Goal: Task Accomplishment & Management: Manage account settings

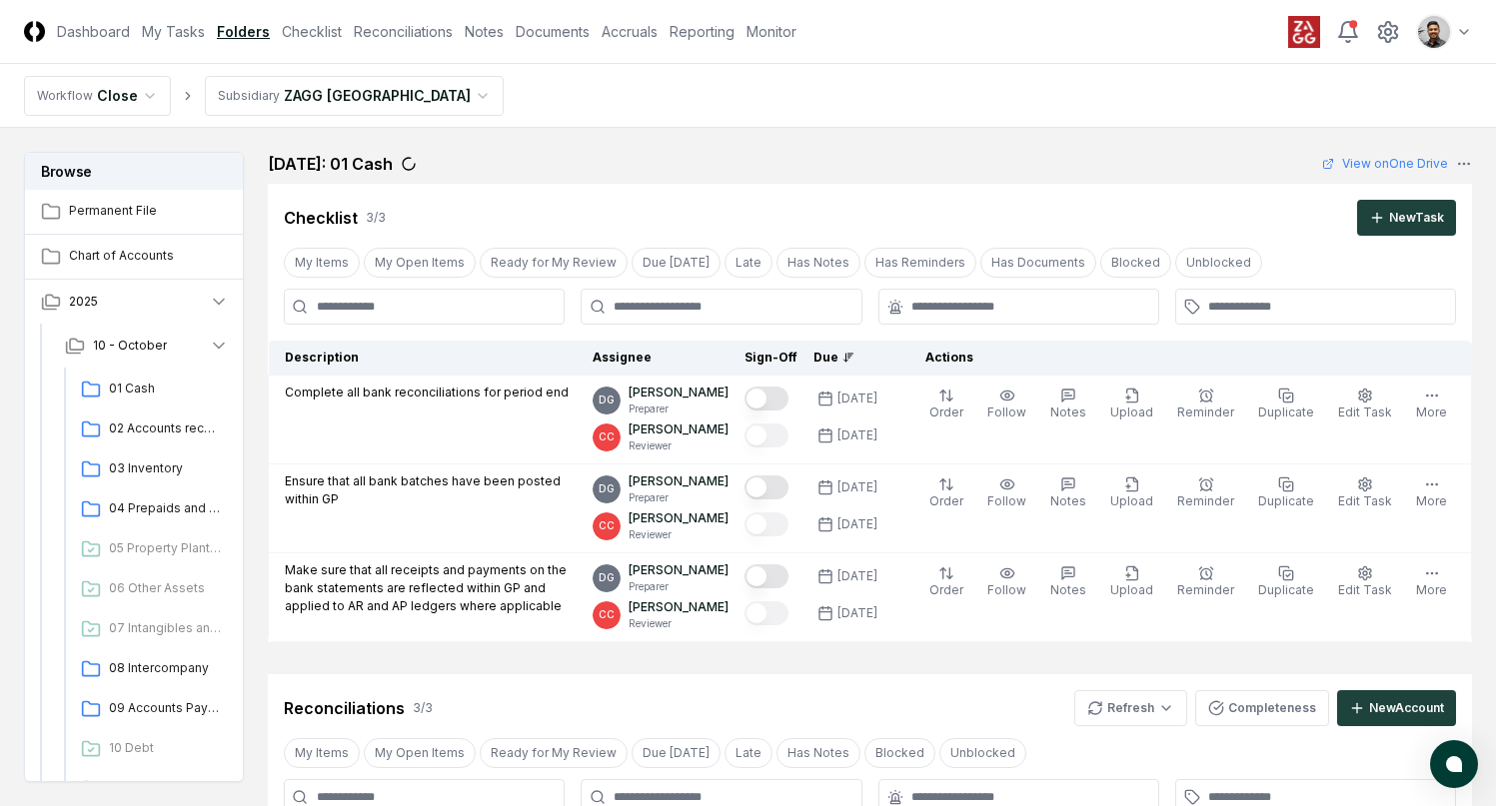
click at [369, 102] on html "CloseCore Dashboard My Tasks Folders Checklist Reconciliations Notes Documents …" at bounding box center [748, 804] width 1496 height 1609
click at [367, 40] on html "CloseCore Dashboard My Tasks Folders Checklist Reconciliations Notes Documents …" at bounding box center [748, 804] width 1496 height 1609
click at [393, 33] on link "Reconciliations" at bounding box center [403, 31] width 99 height 21
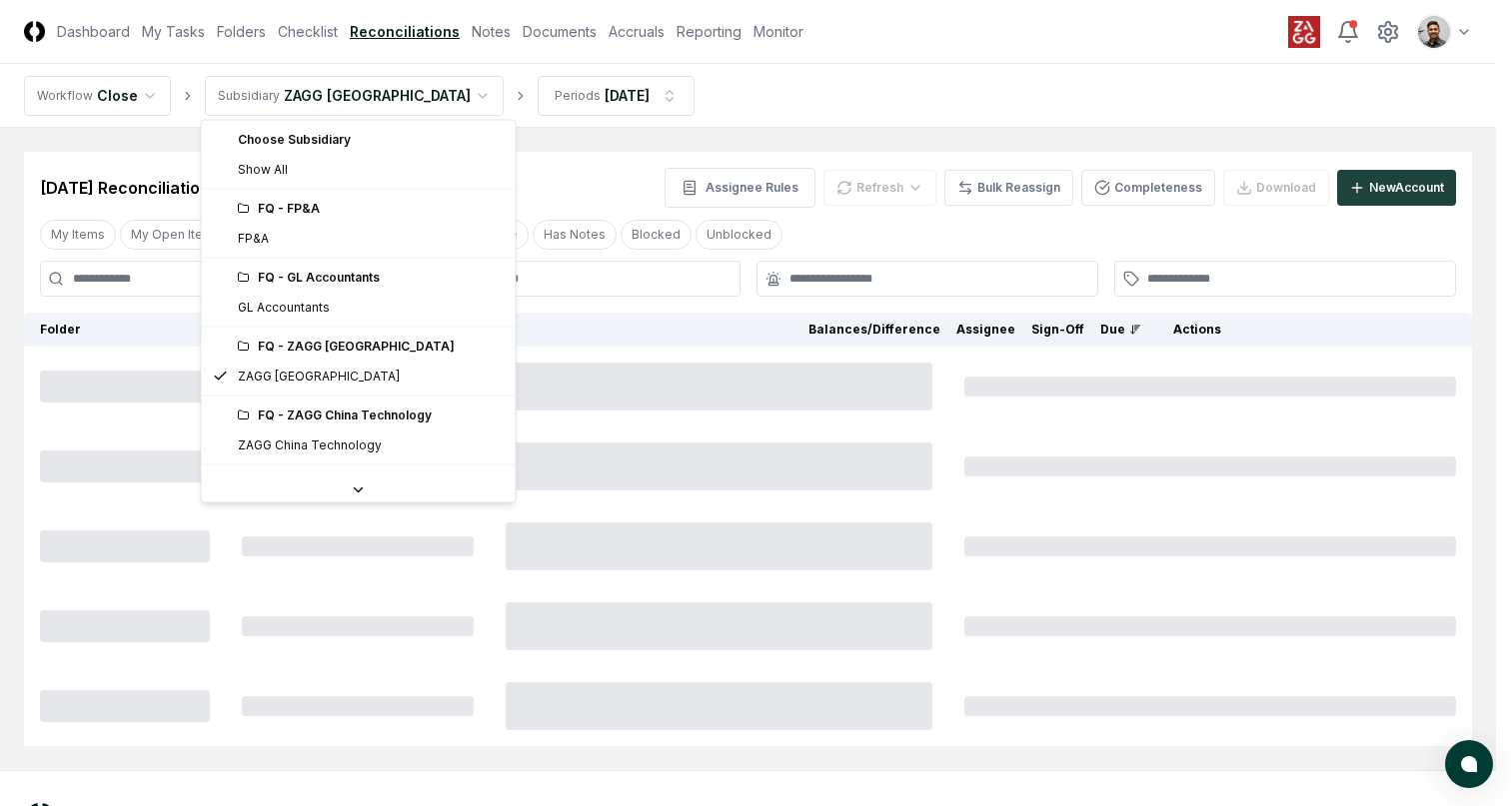
click at [398, 97] on html "CloseCore Dashboard My Tasks Folders Checklist Reconciliations Notes Documents …" at bounding box center [755, 445] width 1511 height 890
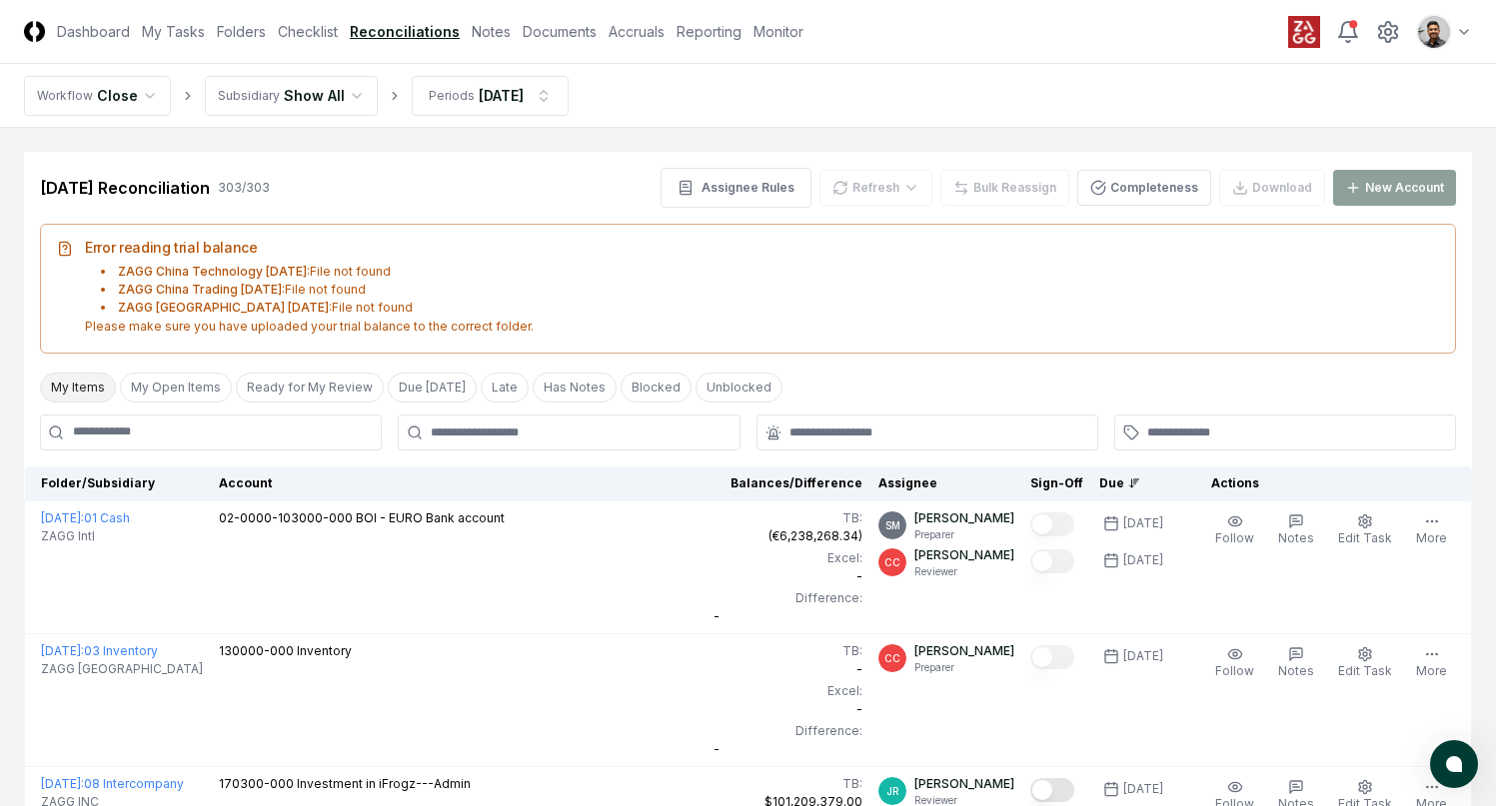
click at [94, 384] on button "My Items" at bounding box center [78, 388] width 76 height 30
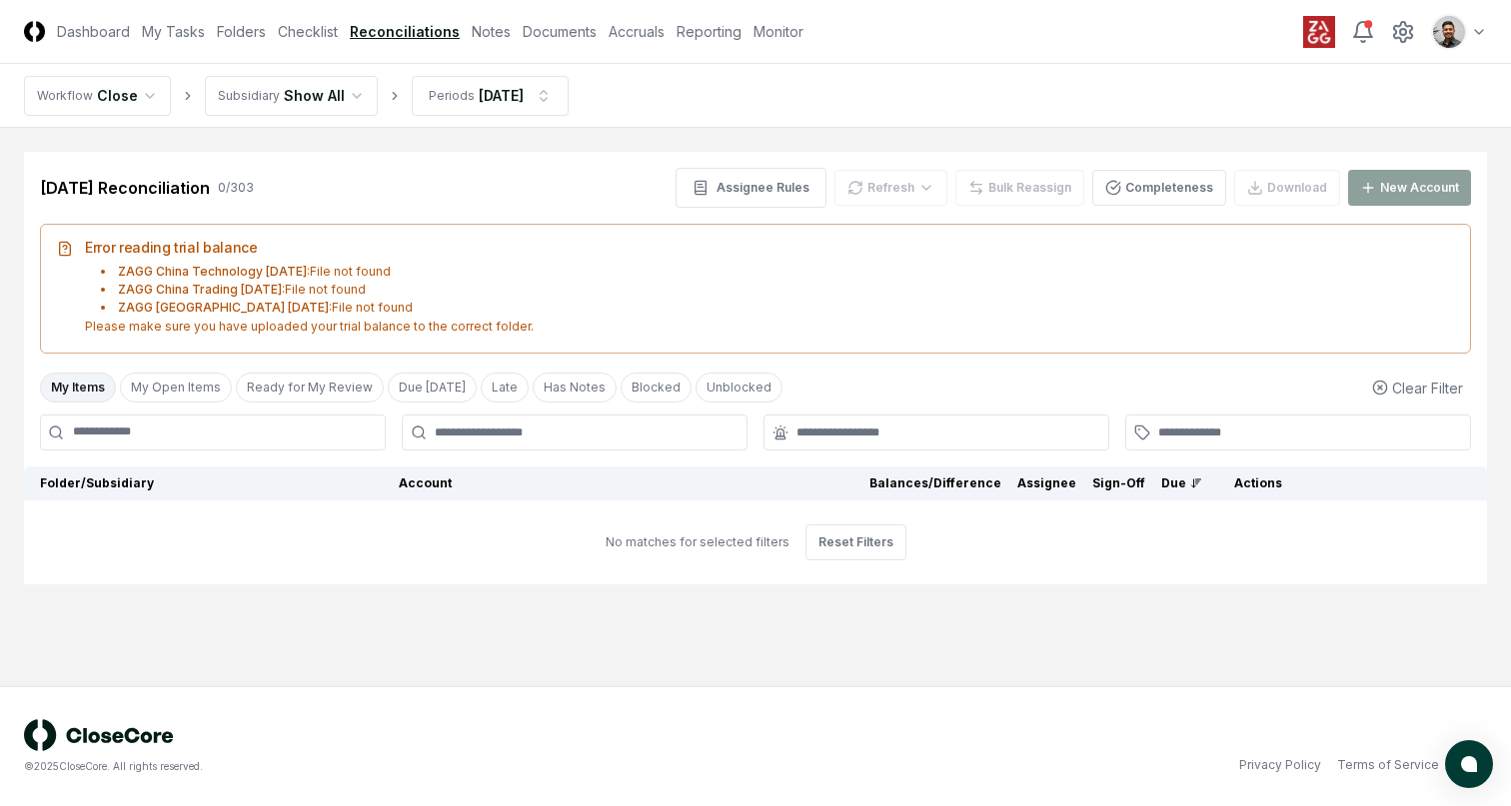
click at [299, 100] on html "CloseCore Dashboard My Tasks Folders Checklist Reconciliations Notes Documents …" at bounding box center [755, 403] width 1511 height 806
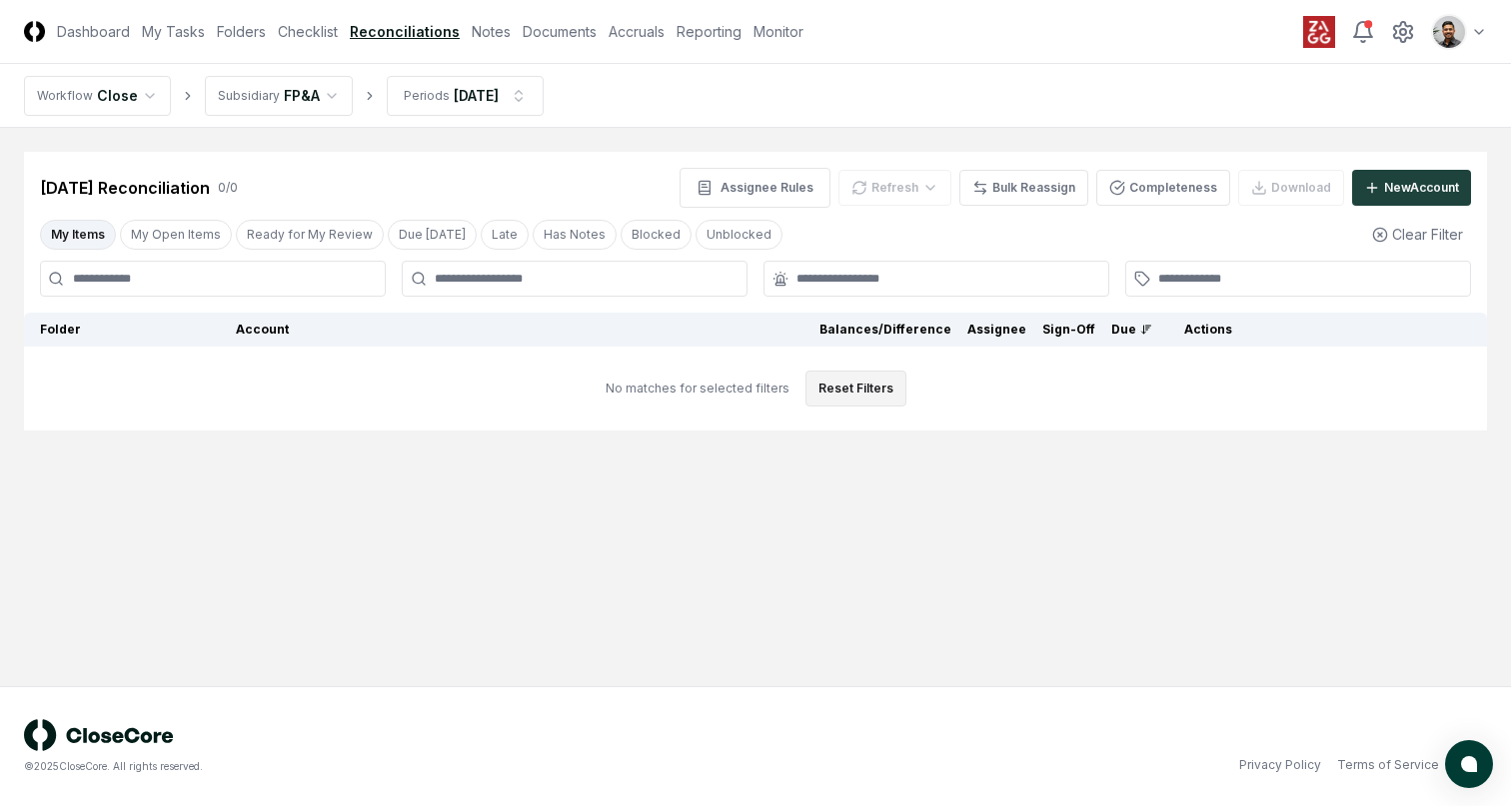
click at [855, 392] on button "Reset Filters" at bounding box center [855, 389] width 101 height 36
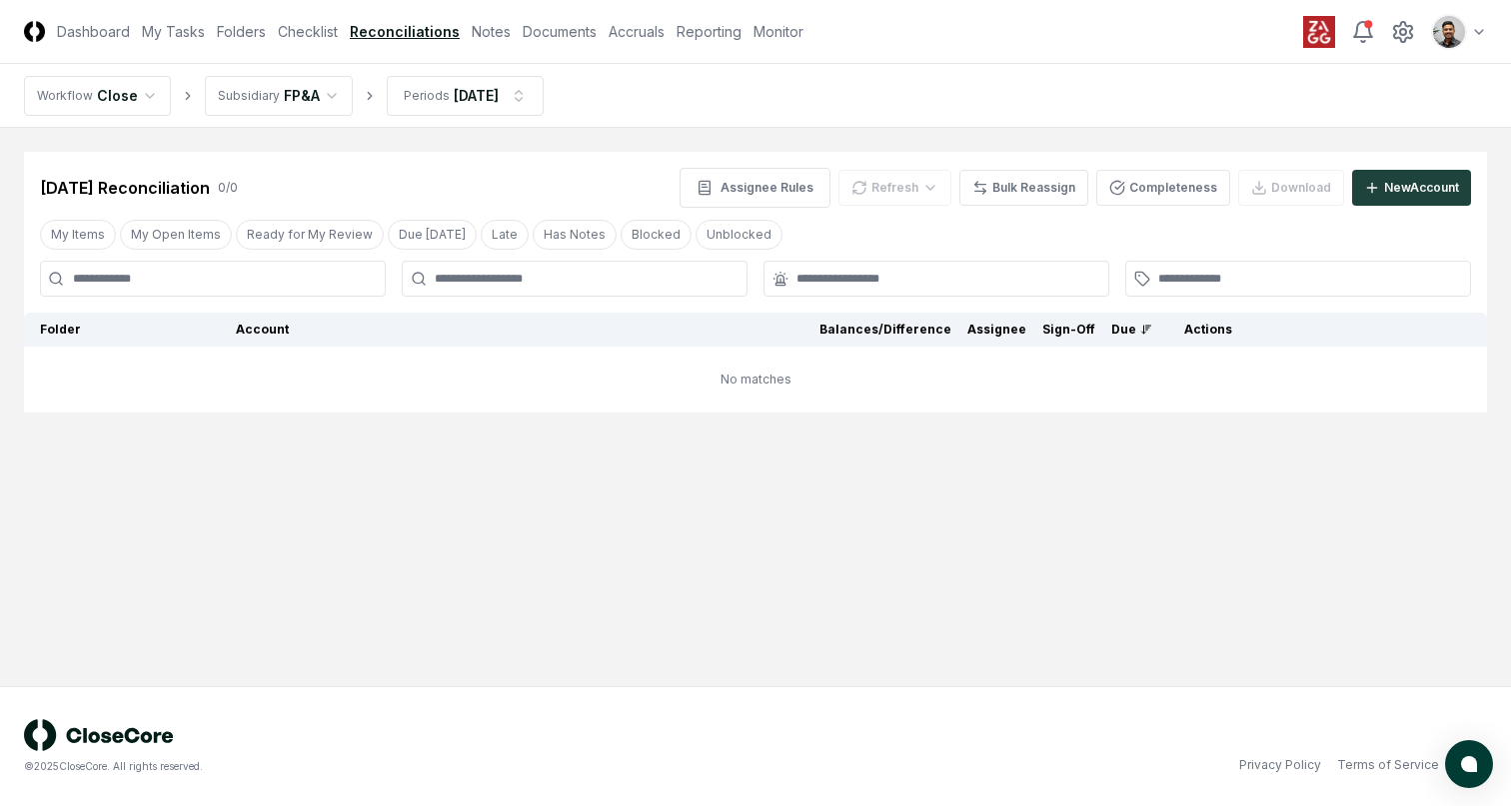
click at [869, 243] on div "My Items My Open Items Ready for My Review Due Today Late Has Notes Blocked Unb…" at bounding box center [755, 234] width 1463 height 37
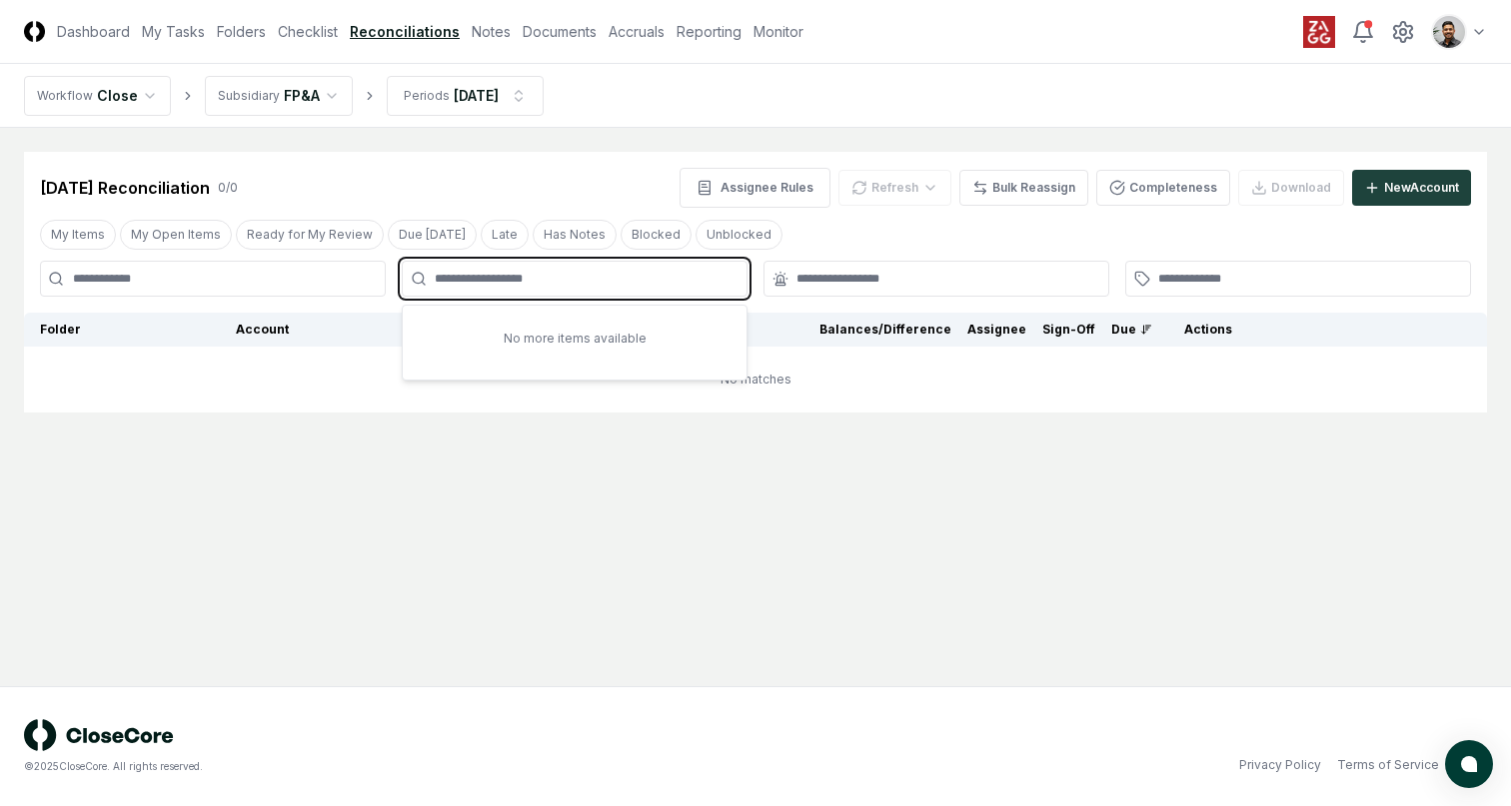
click at [669, 278] on input "text" at bounding box center [585, 279] width 300 height 18
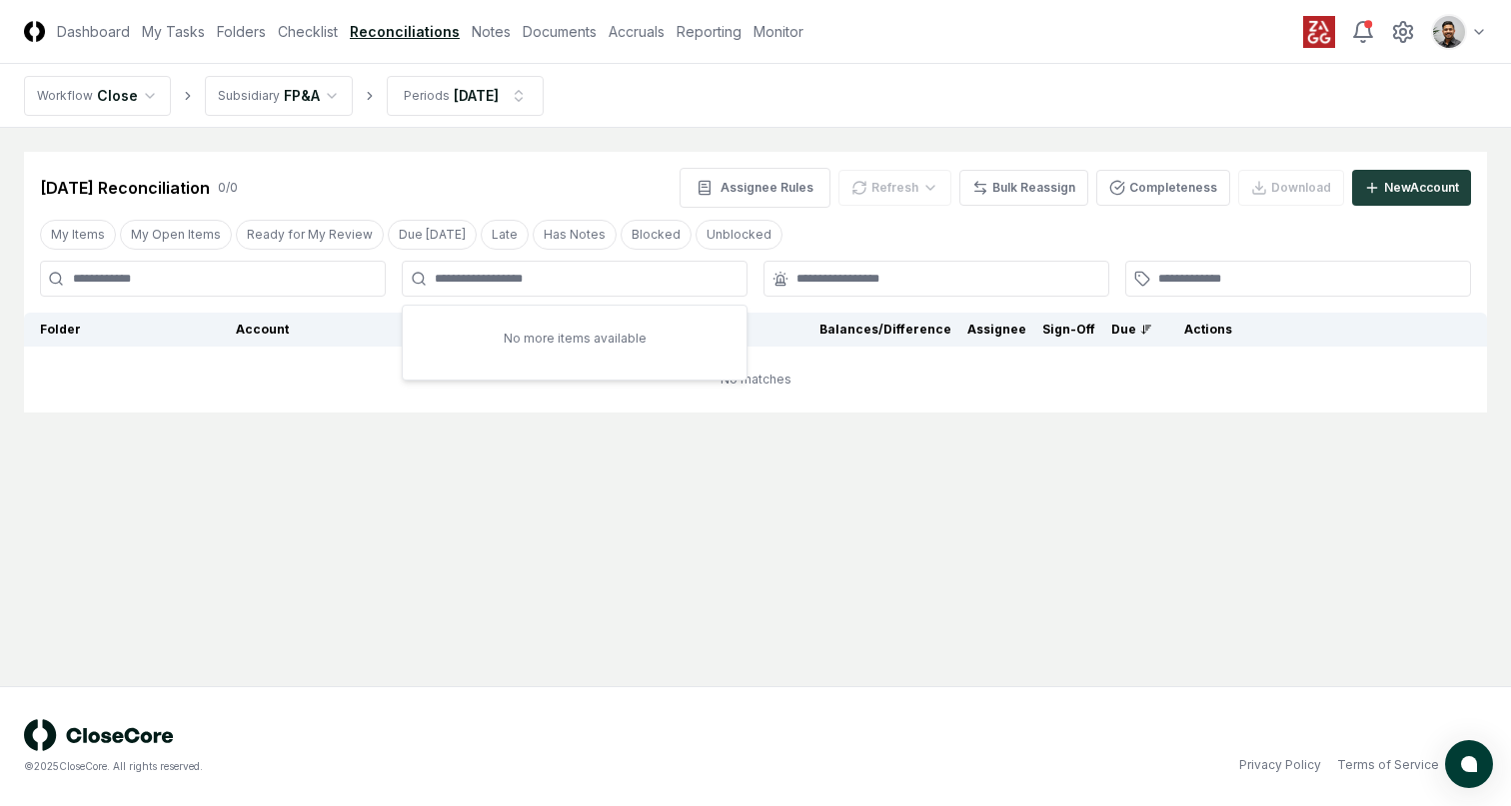
click at [800, 243] on div "My Items My Open Items Ready for My Review Due Today Late Has Notes Blocked Unb…" at bounding box center [755, 234] width 1463 height 37
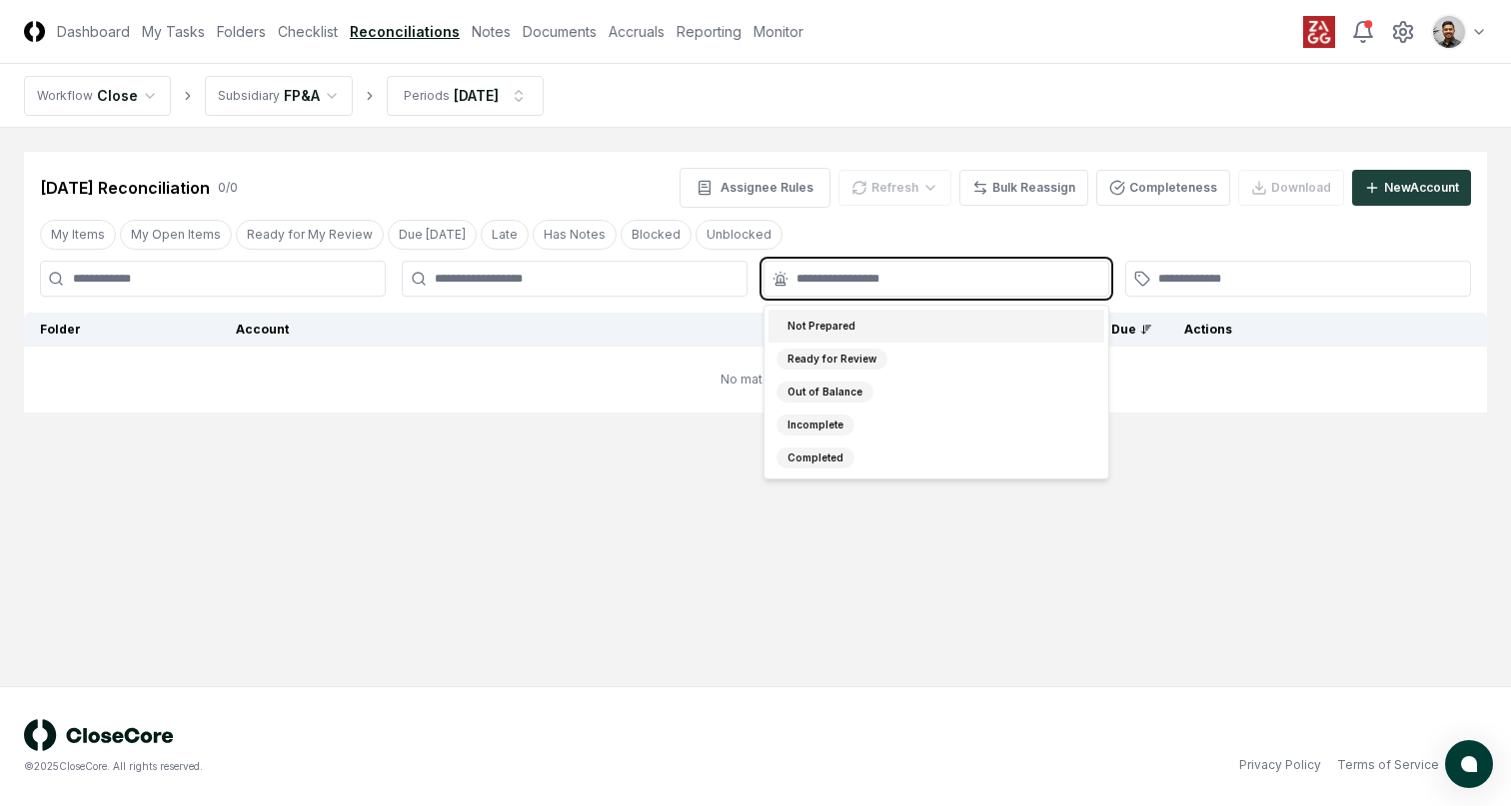
click at [834, 282] on input "text" at bounding box center [946, 279] width 300 height 18
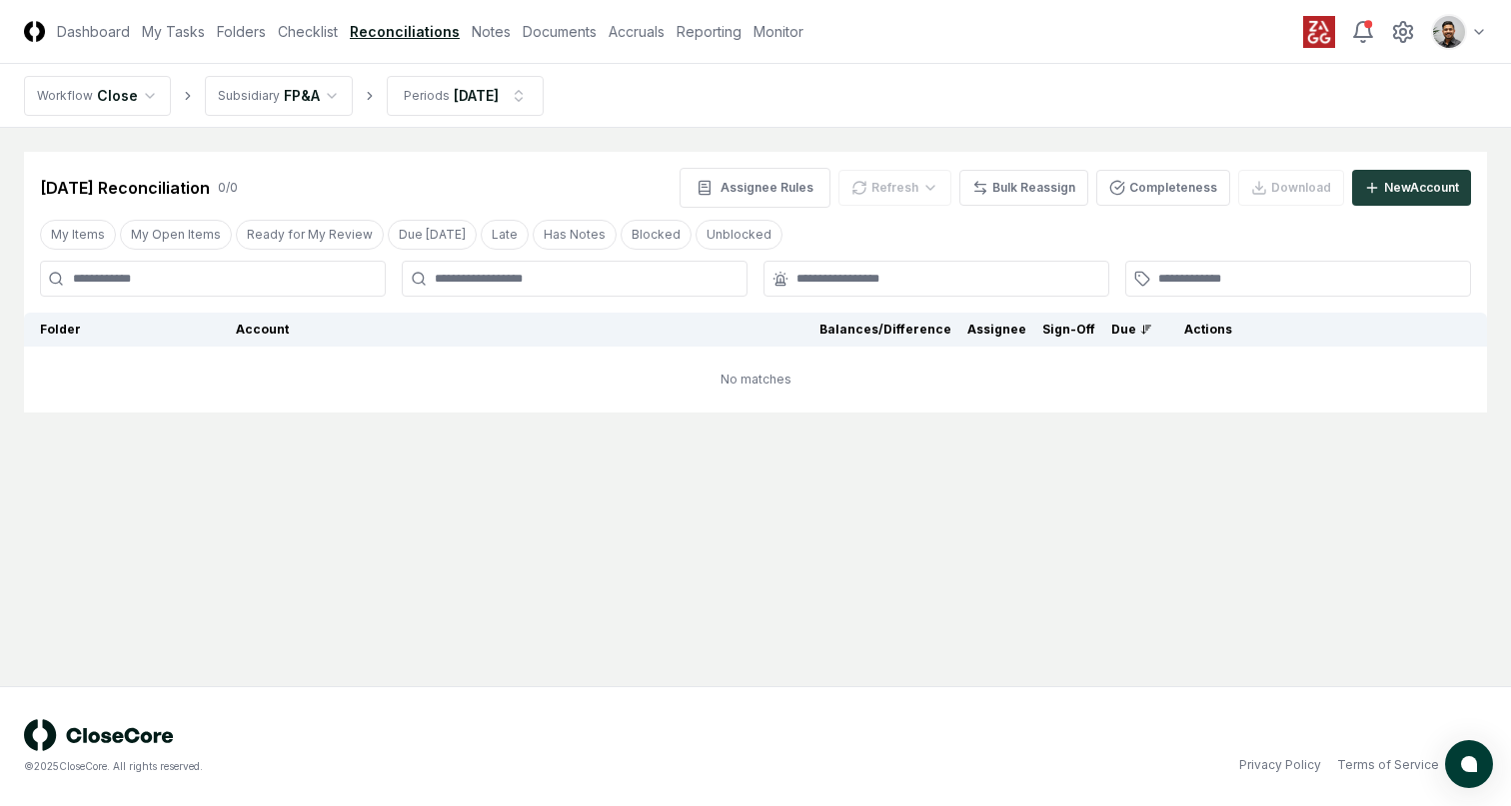
click at [836, 241] on div "My Items My Open Items Ready for My Review Due Today Late Has Notes Blocked Unb…" at bounding box center [755, 234] width 1463 height 37
click at [275, 279] on input at bounding box center [213, 279] width 346 height 36
click at [301, 187] on div "Oct 2025 Reconciliation 0 / 0 Assignee Rules Refresh Bulk Reassign Completeness…" at bounding box center [755, 188] width 1431 height 40
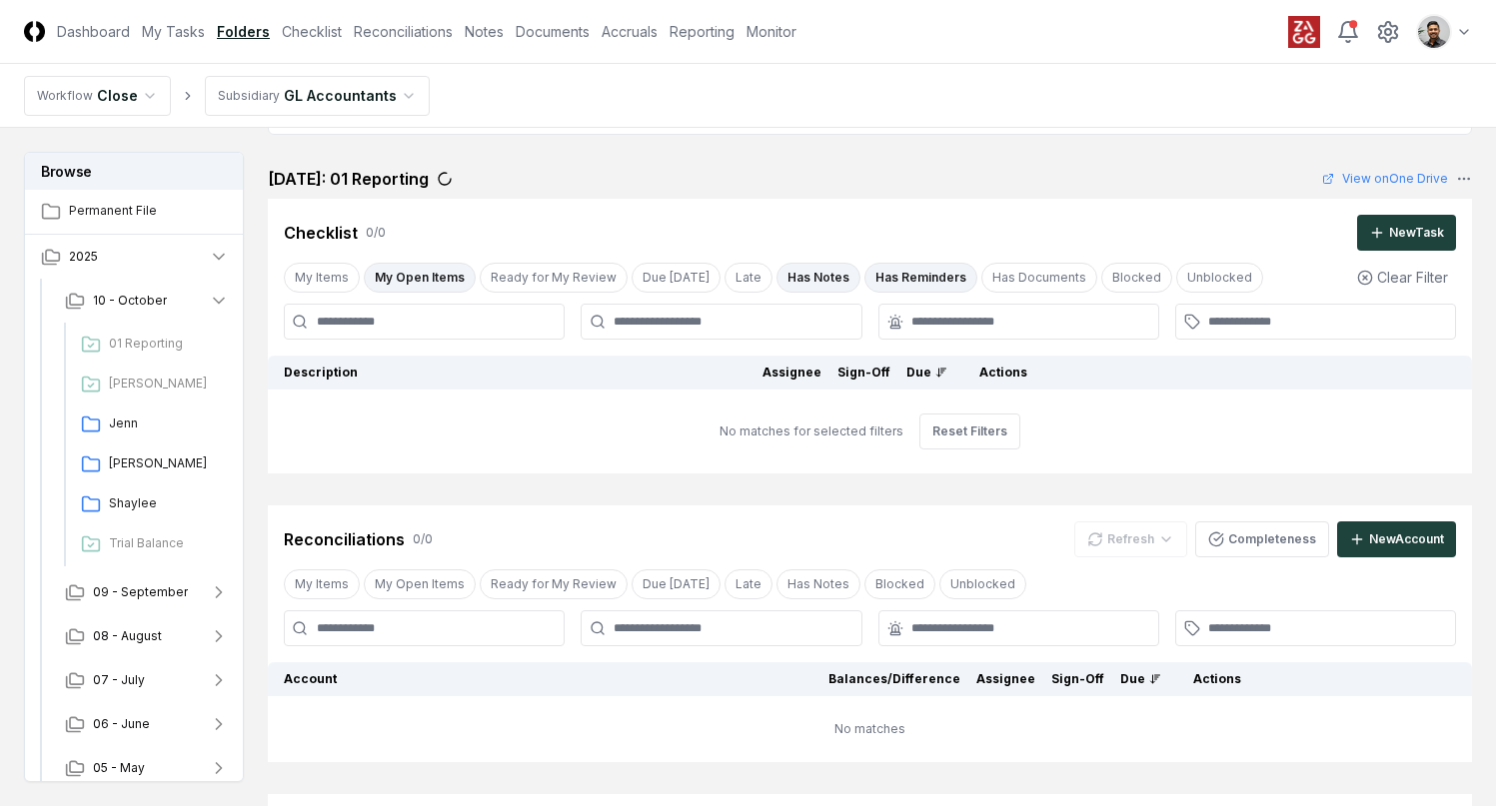
scroll to position [76, 0]
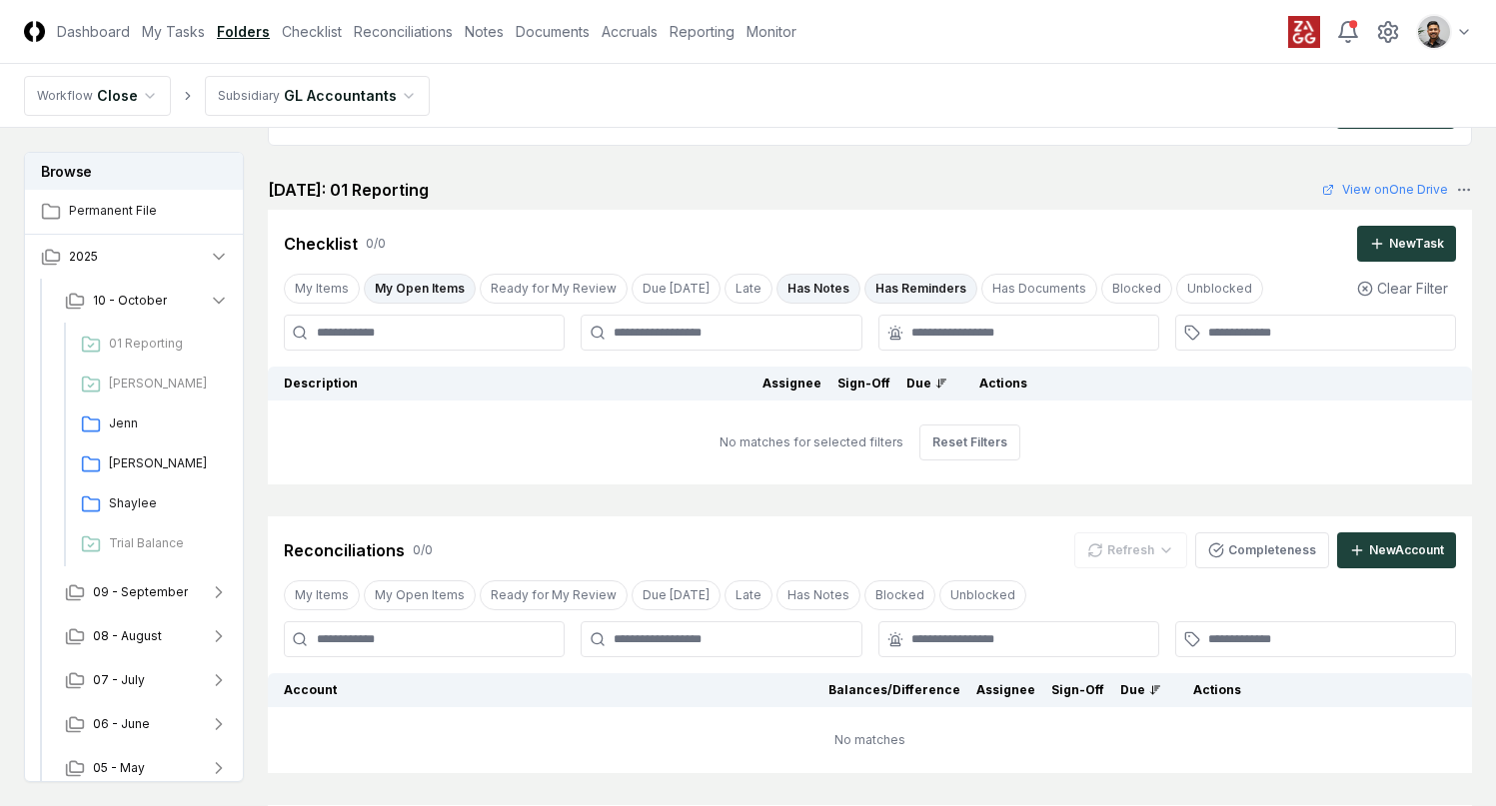
click at [786, 284] on button "Has Notes" at bounding box center [818, 289] width 84 height 30
click at [887, 286] on button "Has Reminders" at bounding box center [920, 289] width 113 height 30
click at [436, 288] on button "My Open Items" at bounding box center [420, 289] width 112 height 30
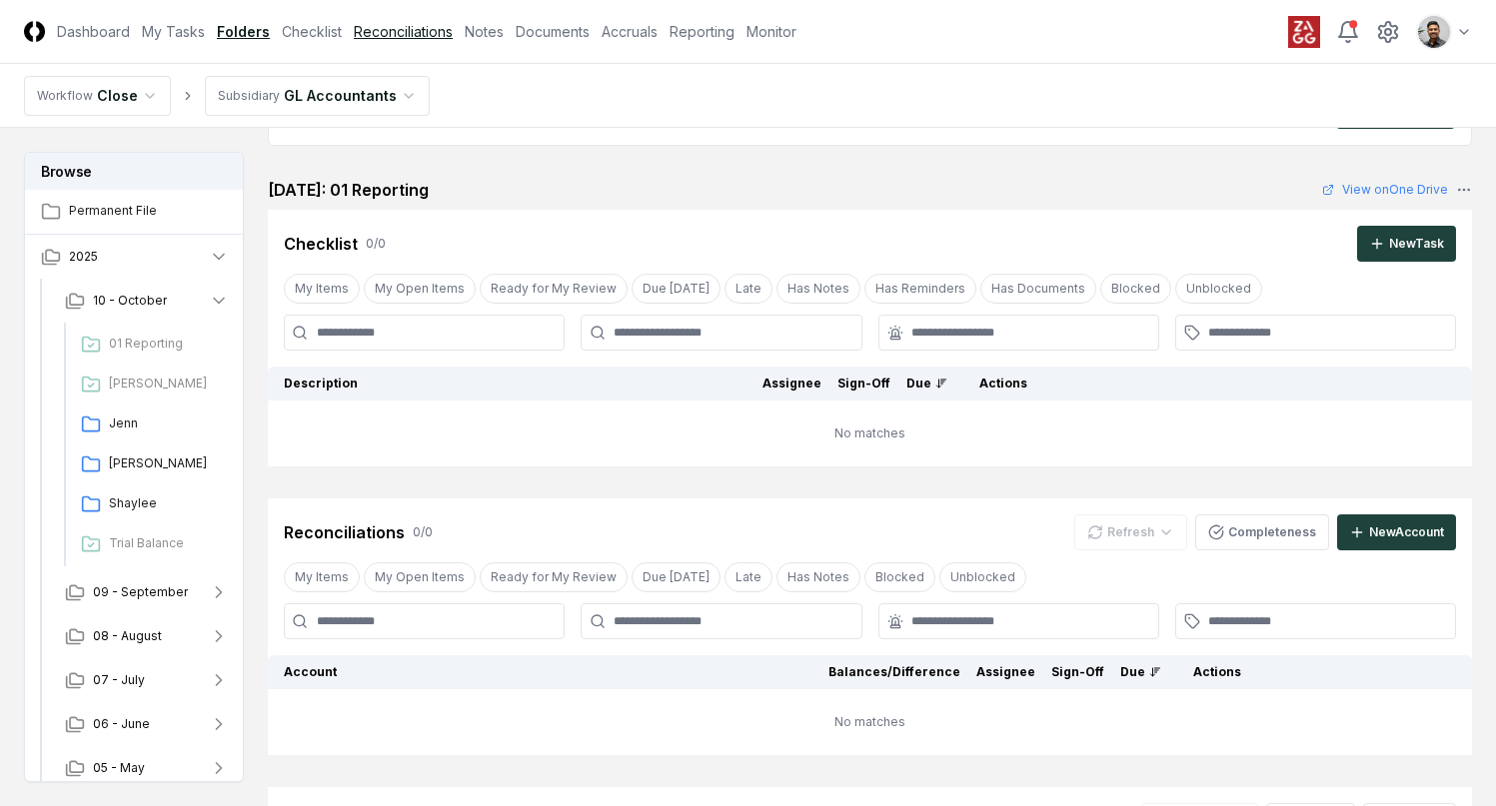
click at [421, 31] on link "Reconciliations" at bounding box center [403, 31] width 99 height 21
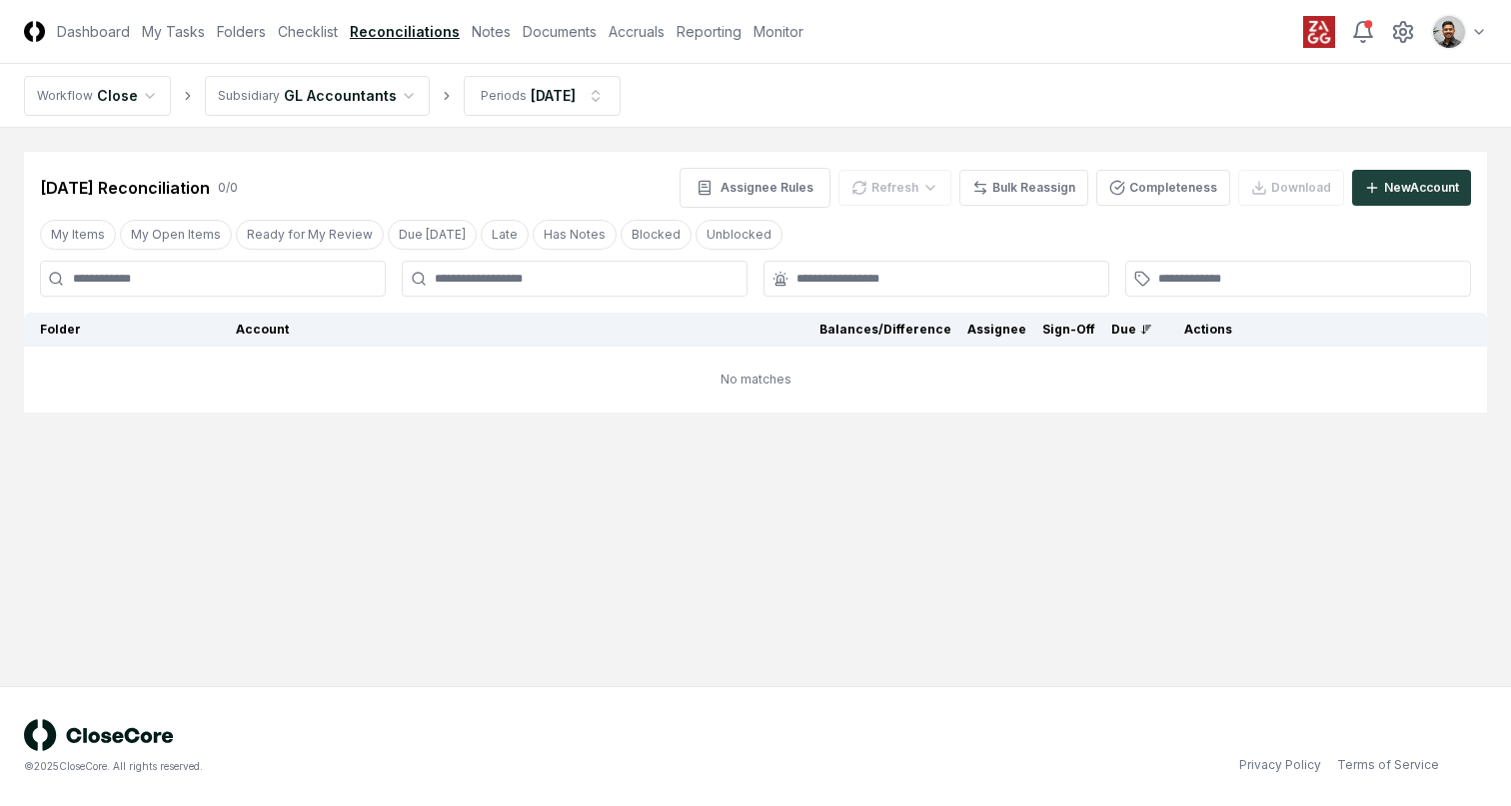
click at [393, 99] on html "CloseCore Dashboard My Tasks Folders Checklist Reconciliations Notes Documents …" at bounding box center [755, 403] width 1511 height 806
click at [588, 169] on html "CloseCore Dashboard My Tasks Folders Checklist Reconciliations Notes Documents …" at bounding box center [755, 403] width 1511 height 806
click at [294, 224] on button "Ready for My Review" at bounding box center [310, 235] width 148 height 30
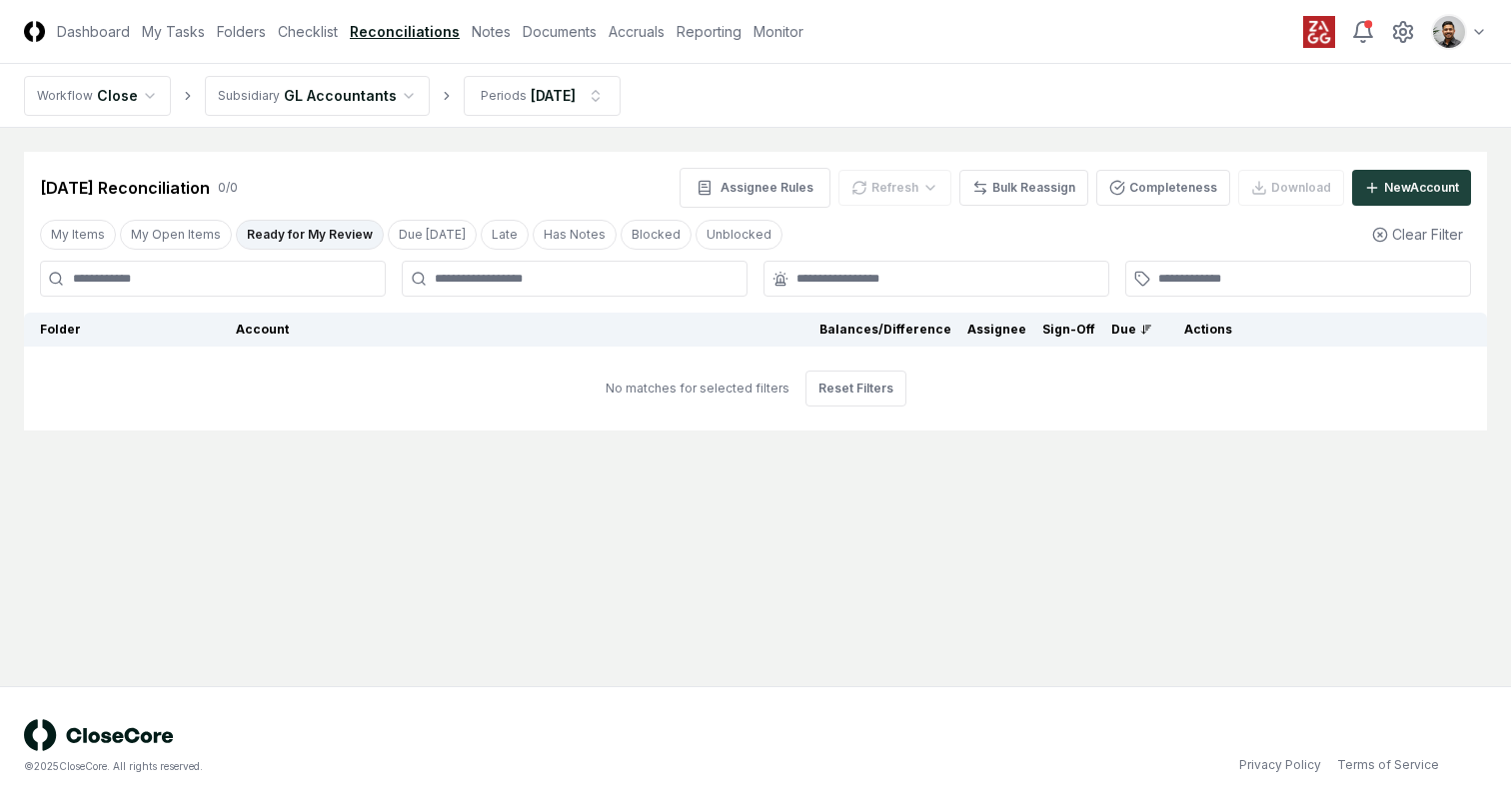
click at [330, 98] on html "CloseCore Dashboard My Tasks Folders Checklist Reconciliations Notes Documents …" at bounding box center [755, 403] width 1511 height 806
click at [504, 93] on html "CloseCore Dashboard My Tasks Folders Checklist Reconciliations Notes Documents …" at bounding box center [755, 403] width 1511 height 806
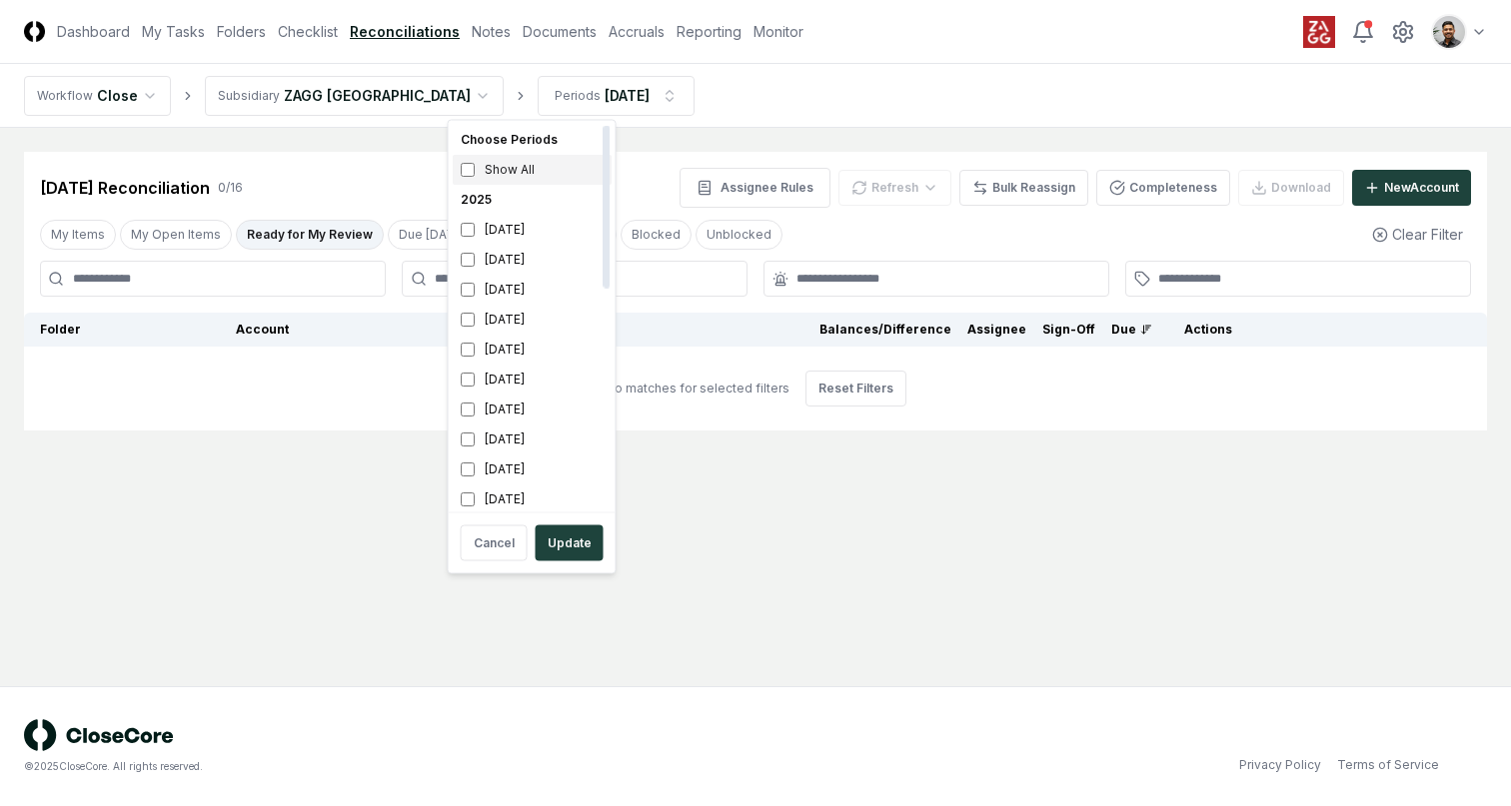
click at [532, 173] on div "Show All" at bounding box center [532, 170] width 159 height 30
click at [579, 539] on button "Update" at bounding box center [570, 544] width 68 height 36
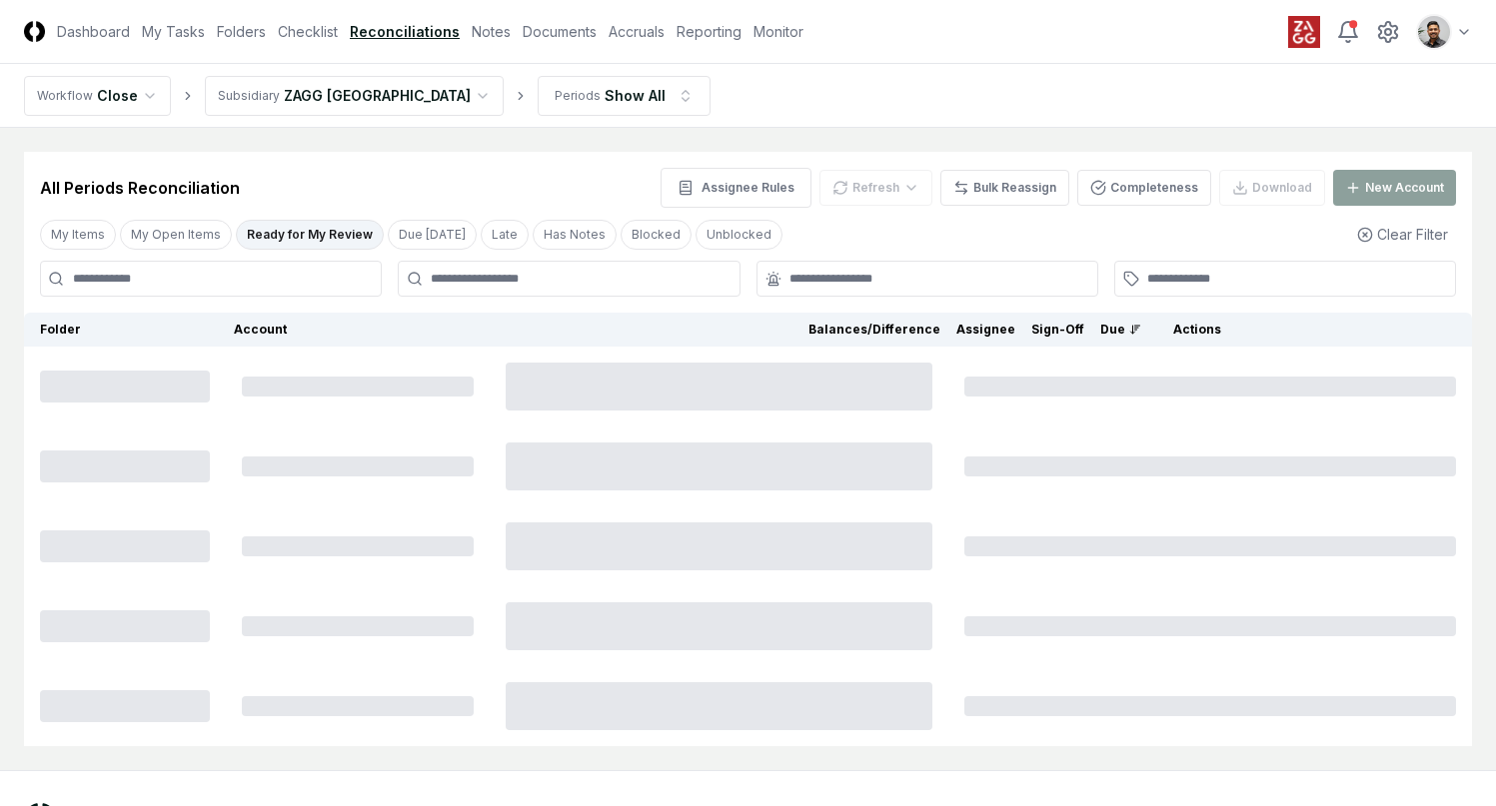
click at [372, 94] on html "CloseCore Dashboard My Tasks Folders Checklist Reconciliations Notes Documents …" at bounding box center [748, 445] width 1496 height 890
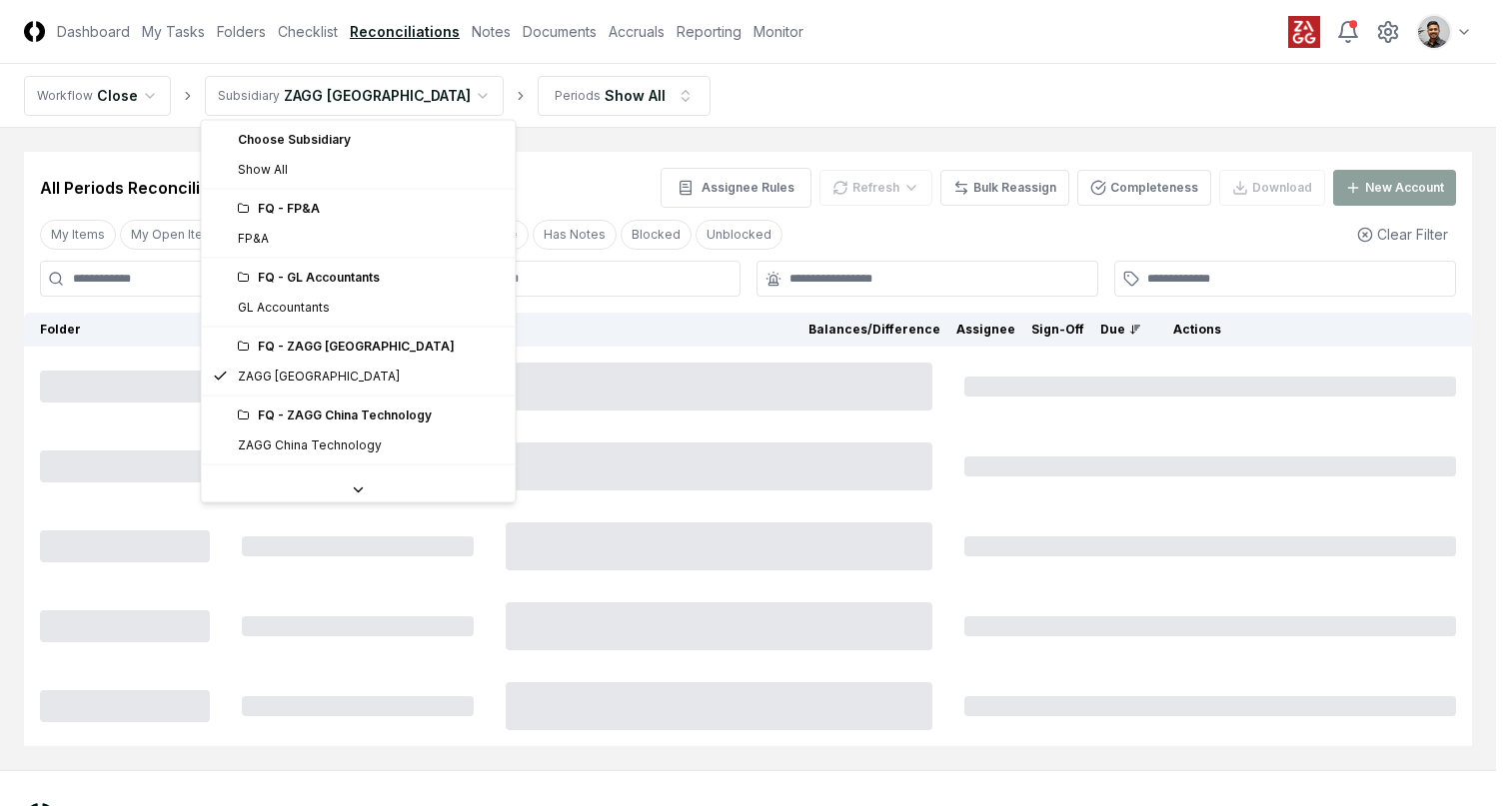
scroll to position [35, 0]
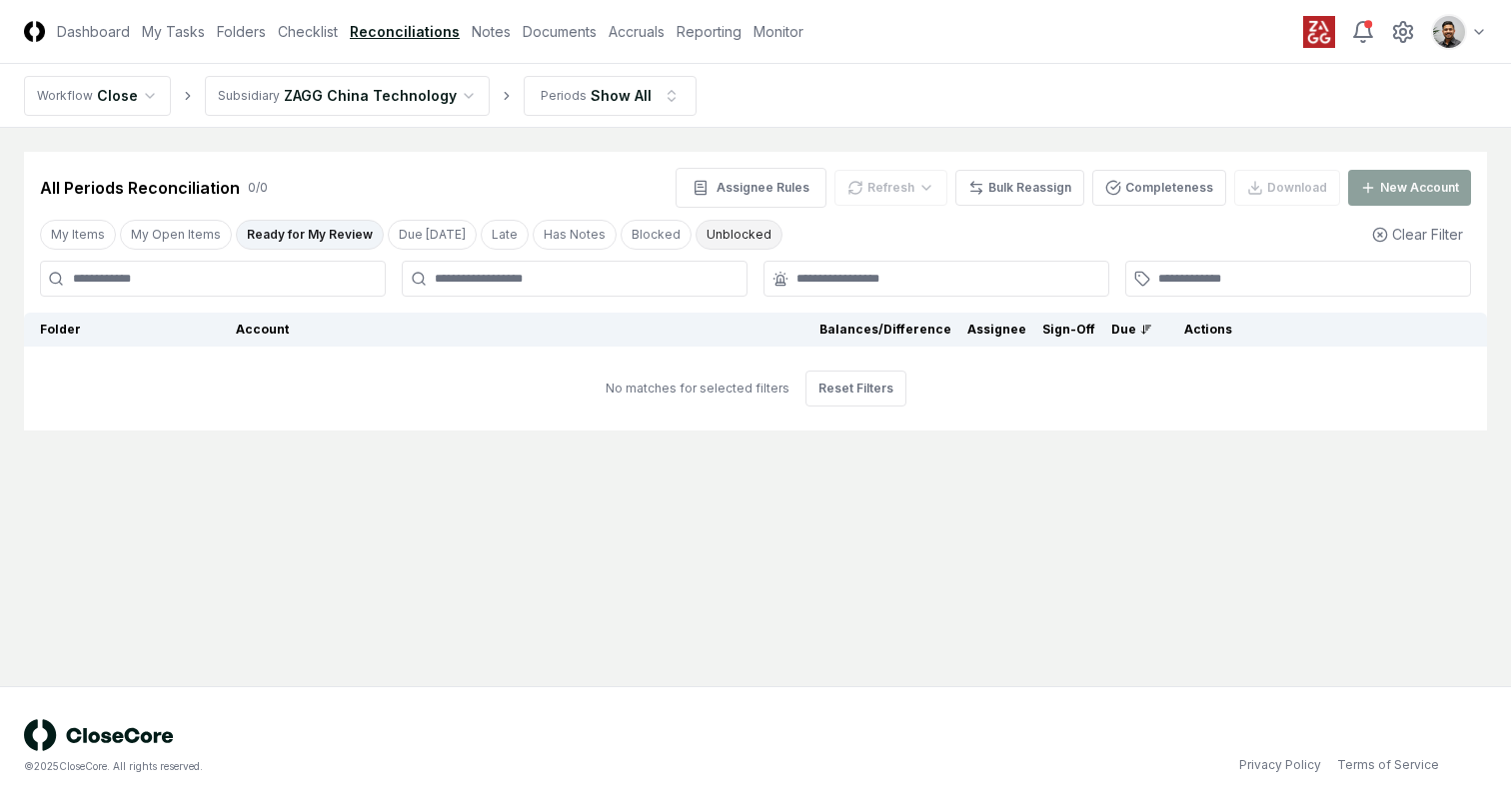
click at [700, 247] on button "Unblocked" at bounding box center [738, 235] width 87 height 30
click at [428, 109] on html "CloseCore Dashboard My Tasks Folders Checklist Reconciliations Notes Documents …" at bounding box center [755, 403] width 1511 height 806
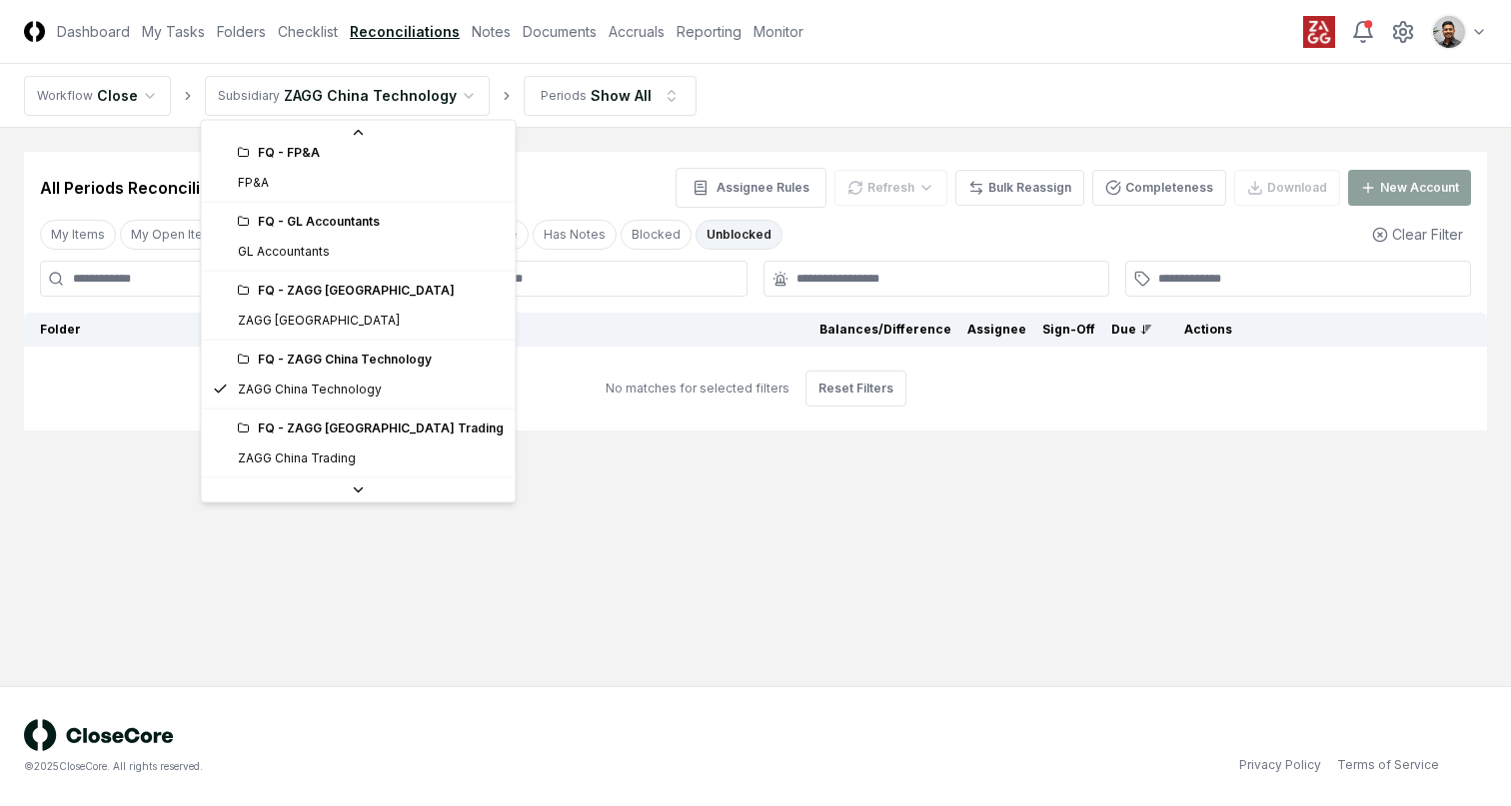
scroll to position [114, 0]
